Goal: Information Seeking & Learning: Learn about a topic

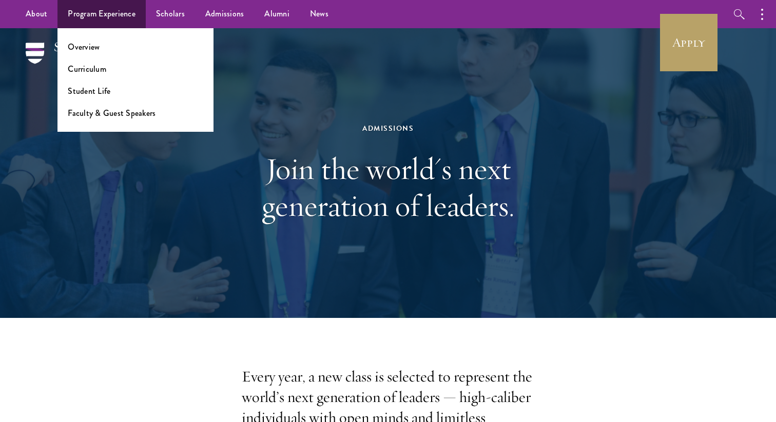
click at [83, 80] on ul "Overview Curriculum Student Life Faculty & Guest Speakers" at bounding box center [135, 80] width 156 height 104
click at [88, 70] on link "Curriculum" at bounding box center [87, 69] width 38 height 12
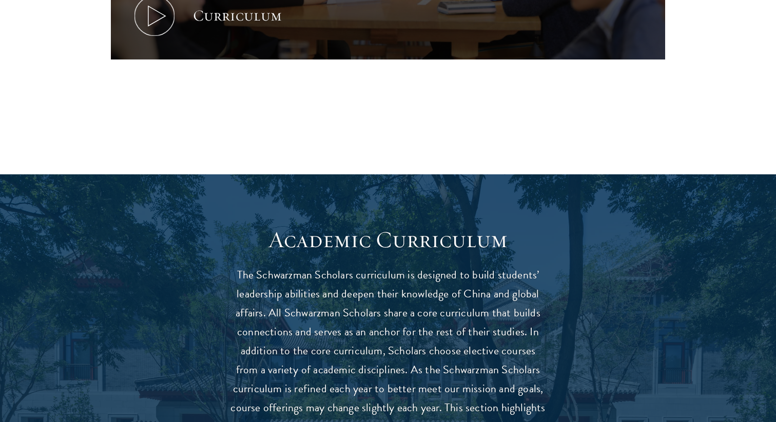
scroll to position [1085, 0]
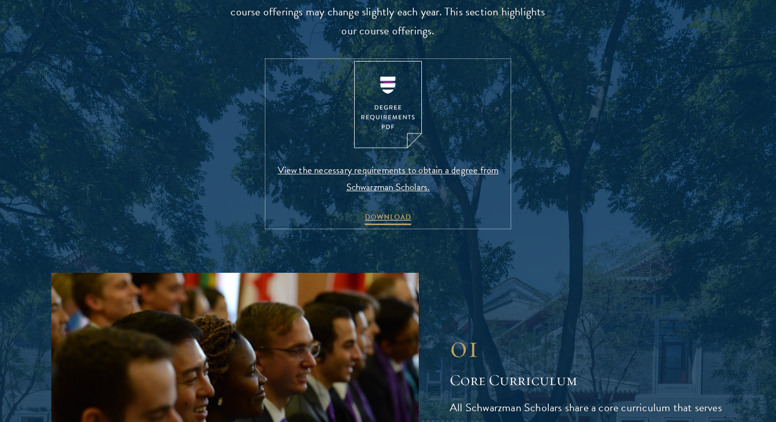
click at [395, 121] on img at bounding box center [388, 105] width 68 height 88
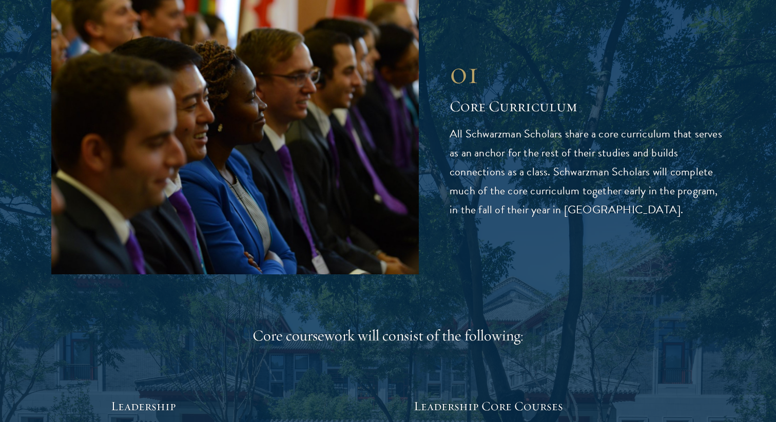
click at [479, 264] on div "01 Core Curriculum 01 Core Curriculum All Schwarzman Scholars share a core curr…" at bounding box center [387, 136] width 673 height 275
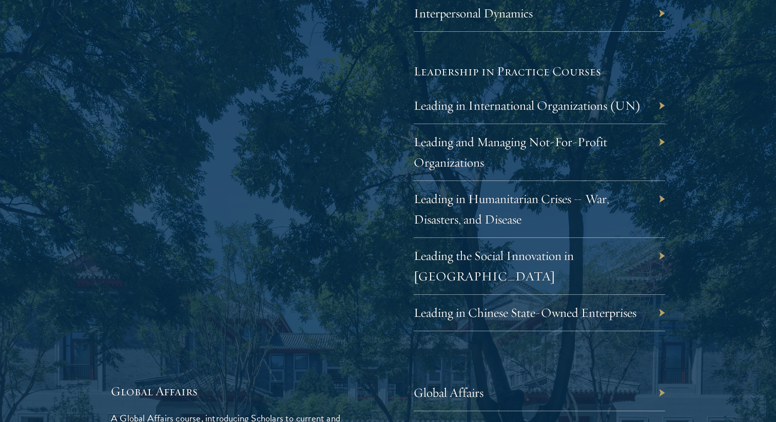
scroll to position [2360, 0]
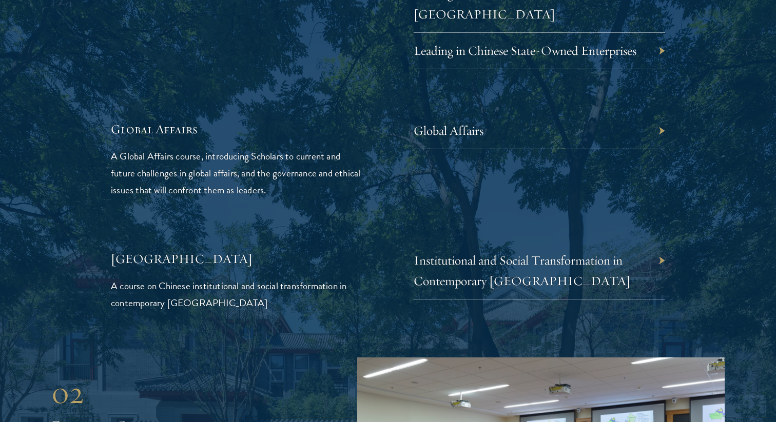
click at [516, 115] on div "Global Affairs" at bounding box center [538, 131] width 251 height 36
click at [460, 123] on link "Global Affairs" at bounding box center [456, 131] width 70 height 16
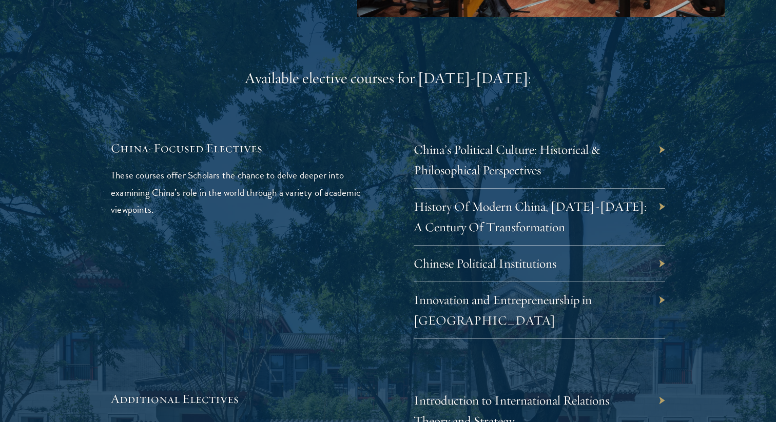
scroll to position [3002, 0]
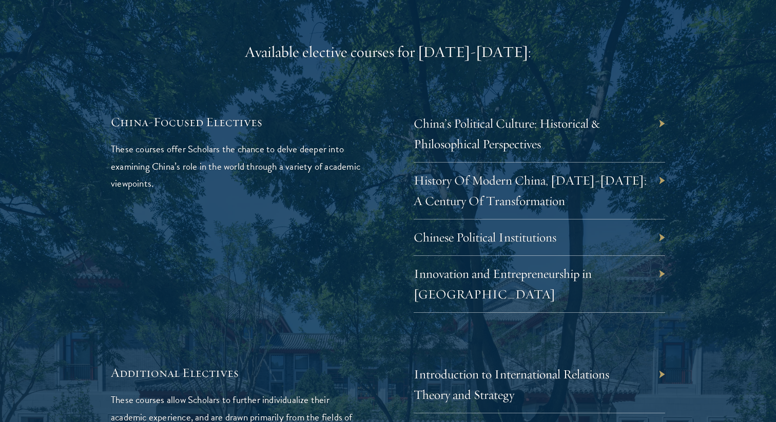
click at [370, 222] on div "China-Focused Electives These courses offer Scholars the chance to delve deeper…" at bounding box center [388, 213] width 554 height 200
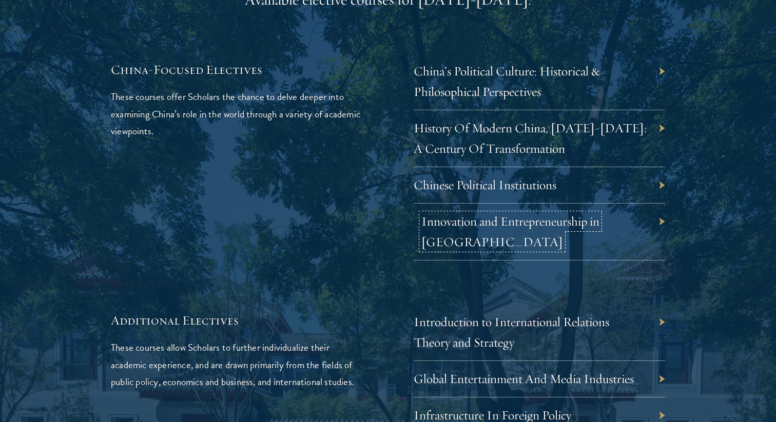
click at [460, 213] on link "Innovation and Entrepreneurship in China" at bounding box center [510, 231] width 178 height 36
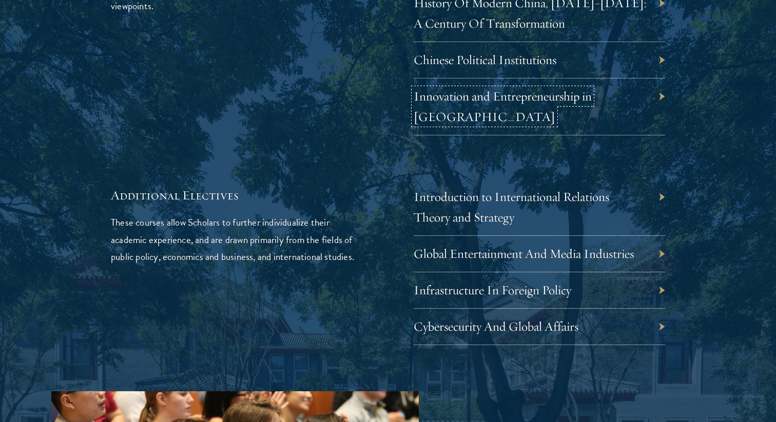
scroll to position [3181, 0]
click at [355, 225] on div "Additional Electives These courses allow Scholars to further individualize thei…" at bounding box center [236, 265] width 251 height 158
click at [447, 281] on link "Infrastructure In Foreign Policy" at bounding box center [499, 289] width 157 height 16
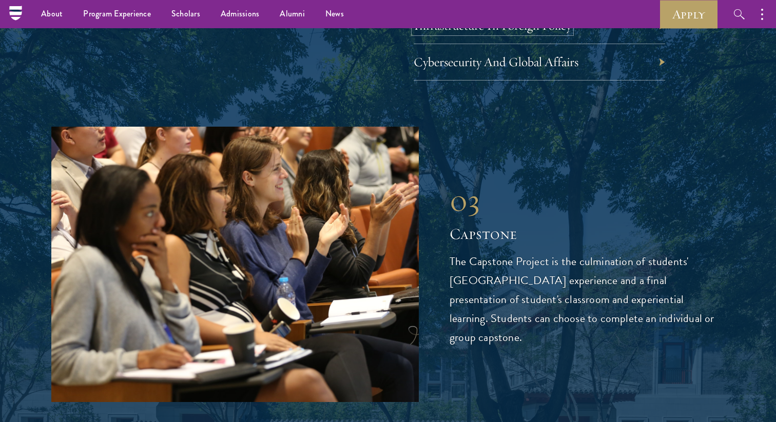
scroll to position [3443, 0]
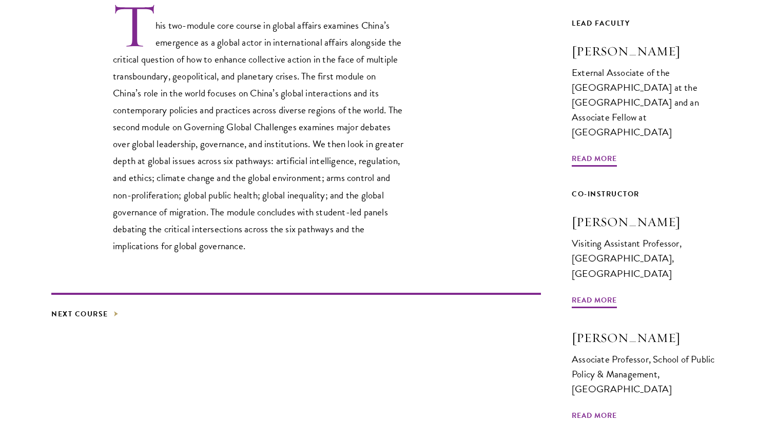
scroll to position [619, 0]
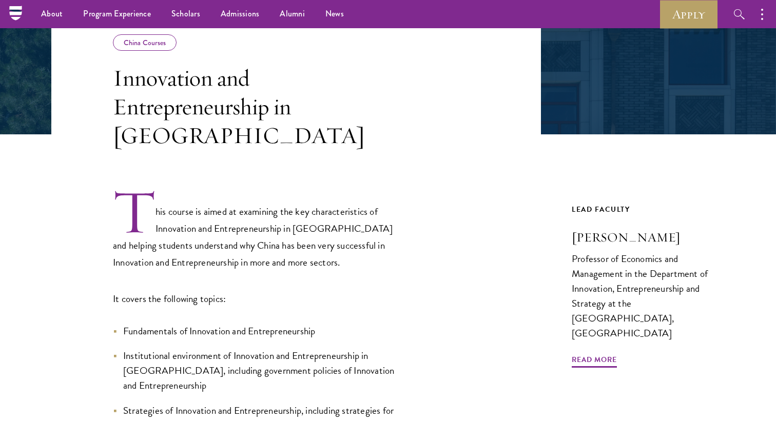
scroll to position [172, 0]
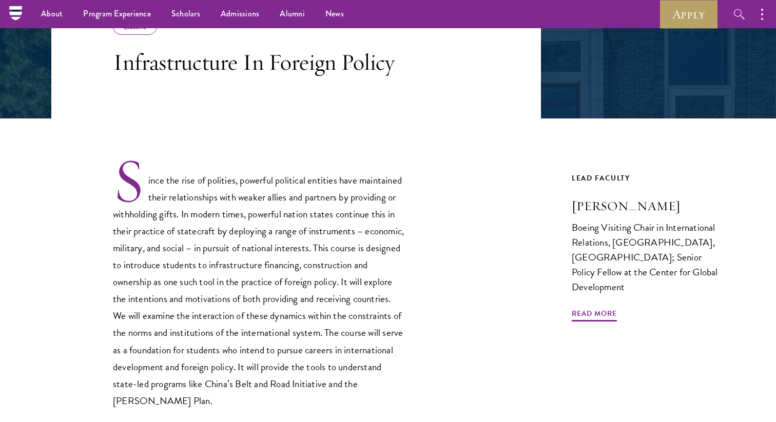
scroll to position [198, 0]
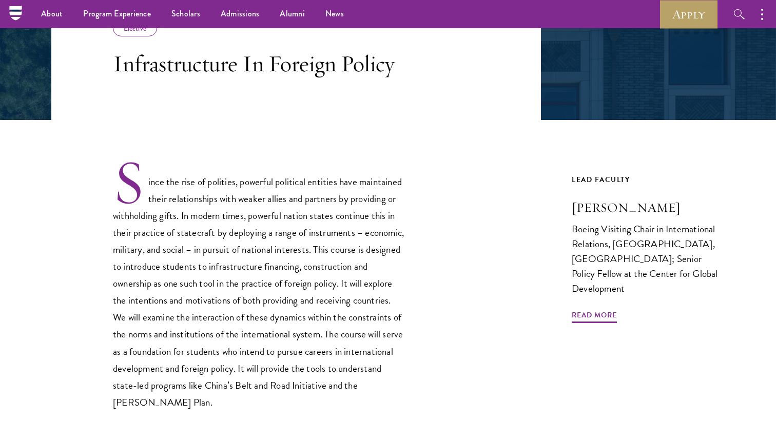
click at [243, 68] on h3 "Infrastructure In Foreign Policy" at bounding box center [259, 63] width 292 height 29
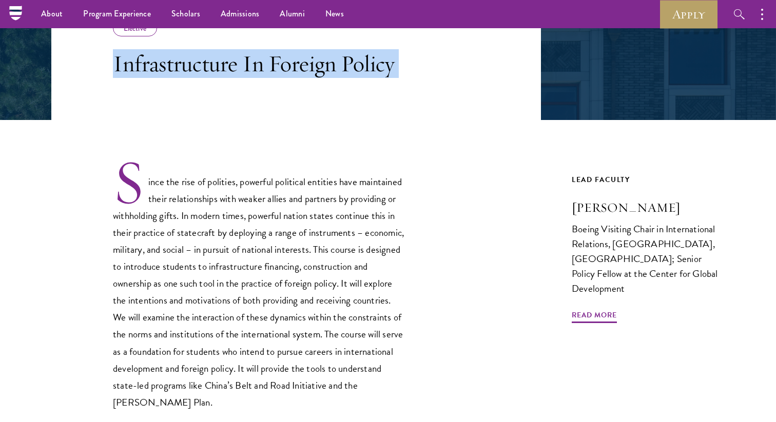
click at [243, 68] on h3 "Infrastructure In Foreign Policy" at bounding box center [259, 63] width 292 height 29
copy div "Infrastructure In Foreign Policy"
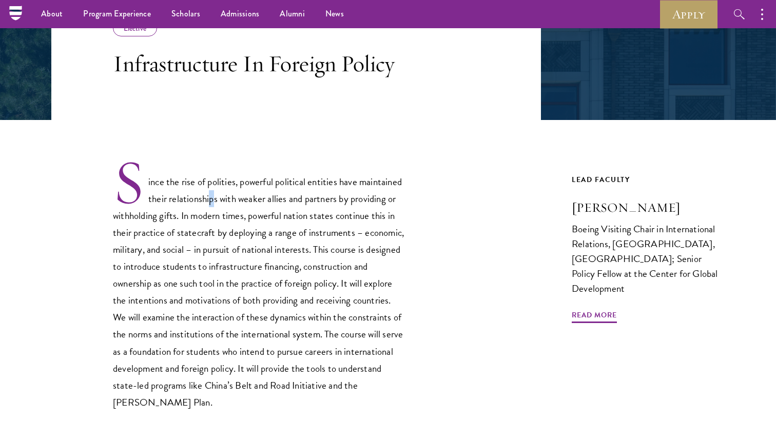
click at [211, 193] on p "Since the rise of polities, powerful political entities have maintained their r…" at bounding box center [259, 284] width 292 height 252
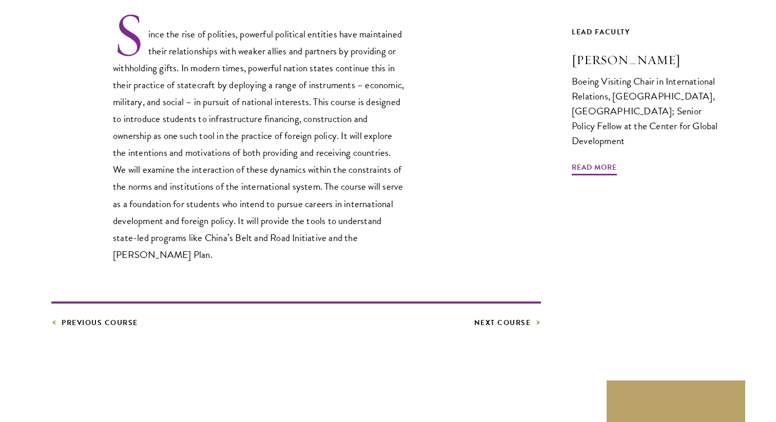
scroll to position [558, 0]
